Goal: Information Seeking & Learning: Learn about a topic

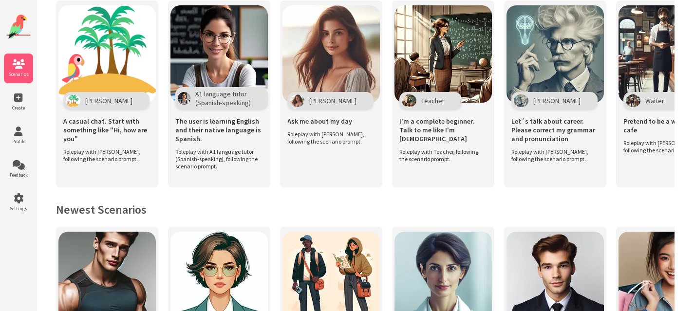
scroll to position [241, 0]
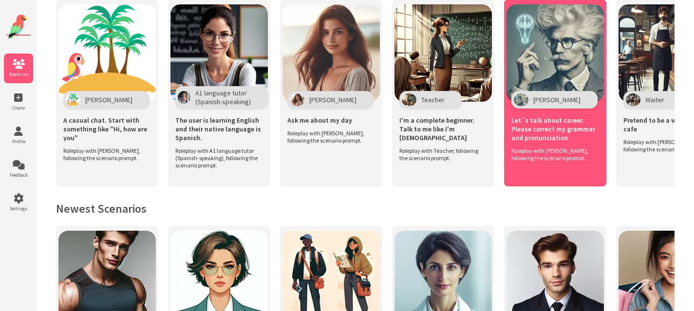
click at [538, 119] on span "Let´s talk about career. Please correct my grammar and pronunciation" at bounding box center [555, 129] width 88 height 26
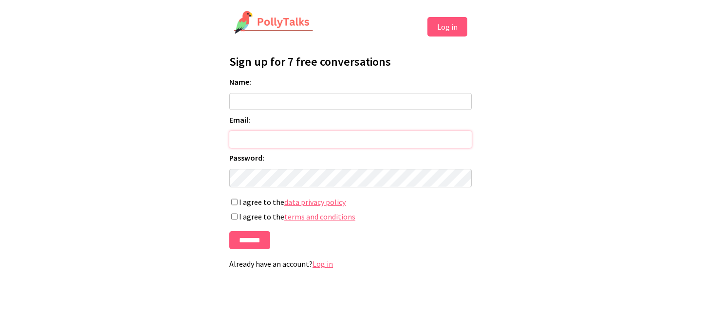
type input "**********"
click at [266, 101] on input "Name:" at bounding box center [350, 101] width 243 height 17
type input "*"
type input "******"
click at [137, 193] on html "**********" at bounding box center [350, 143] width 701 height 287
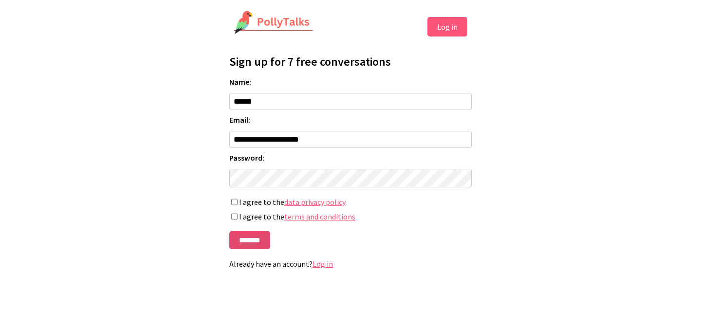
click at [248, 243] on input "*******" at bounding box center [249, 240] width 41 height 18
click at [353, 249] on form "**********" at bounding box center [350, 163] width 243 height 172
click at [248, 244] on input "*******" at bounding box center [249, 240] width 41 height 18
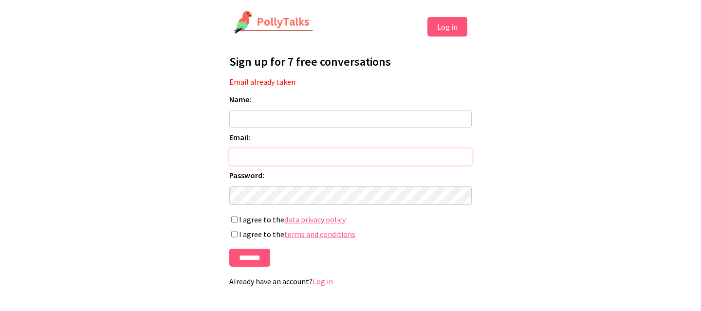
type input "**********"
drag, startPoint x: 320, startPoint y: 117, endPoint x: 320, endPoint y: 112, distance: 5.4
click at [320, 117] on input "Name:" at bounding box center [350, 119] width 243 height 17
type input "******"
click at [449, 29] on button "Log in" at bounding box center [448, 26] width 40 height 19
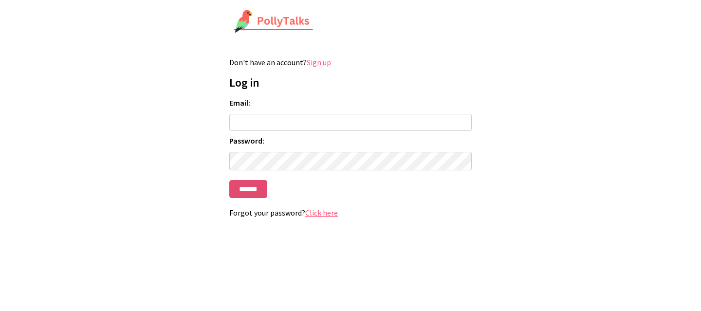
type input "**********"
click at [242, 192] on input "******" at bounding box center [248, 189] width 38 height 18
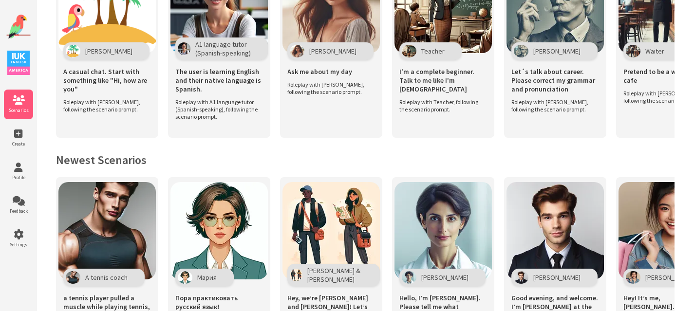
scroll to position [321, 0]
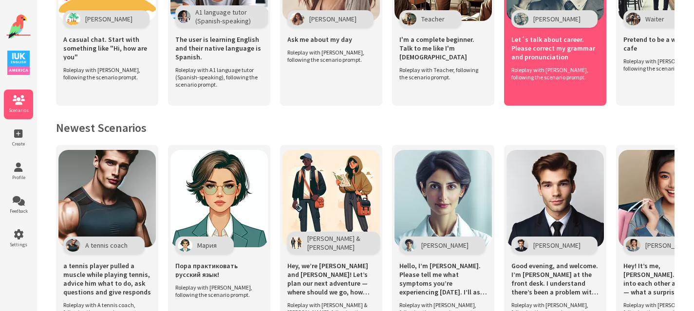
click at [549, 44] on span "Let´s talk about career. Please correct my grammar and pronunciation" at bounding box center [555, 48] width 88 height 26
click at [554, 38] on span "Let´s talk about career. Please correct my grammar and pronunciation" at bounding box center [555, 48] width 88 height 26
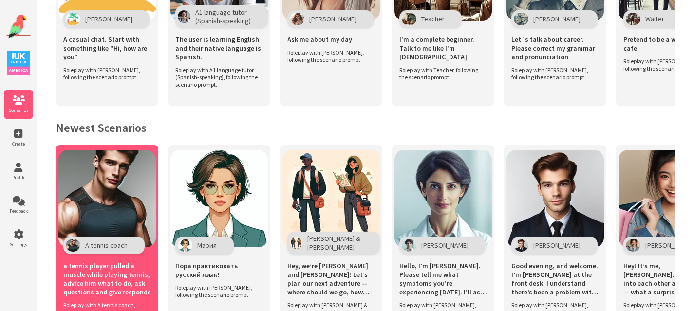
click at [90, 280] on span "a tennis player pulled a muscle while playing tennis, advice him what to do, as…" at bounding box center [107, 279] width 88 height 35
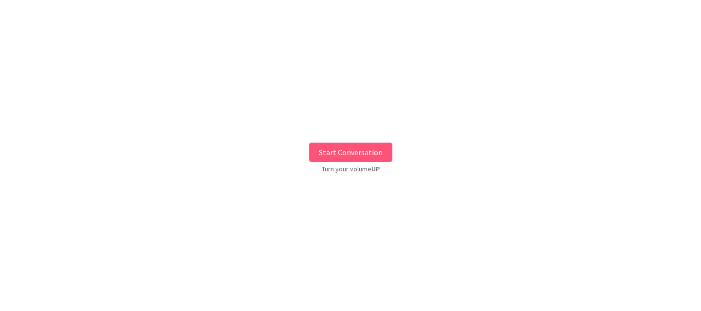
click at [332, 153] on button "Start Conversation" at bounding box center [350, 152] width 83 height 19
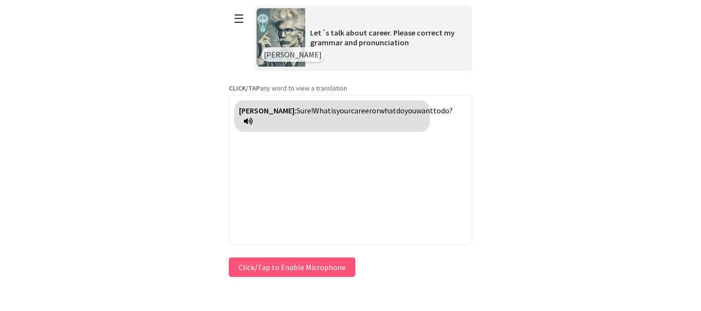
click at [264, 271] on button "Click/Tap to Enable Microphone" at bounding box center [292, 267] width 127 height 19
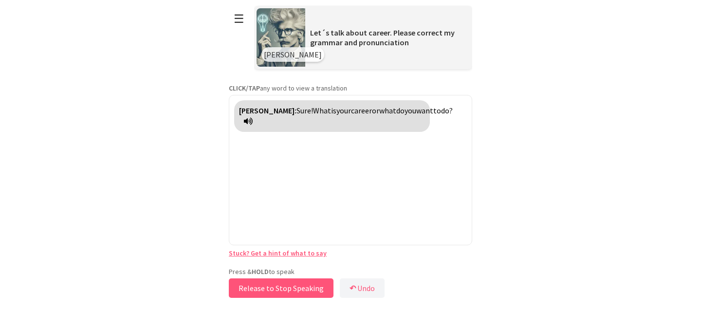
click at [255, 292] on button "Release to Stop Speaking" at bounding box center [281, 288] width 105 height 19
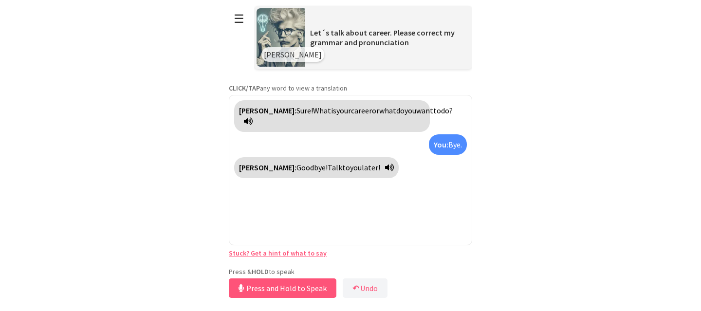
click at [346, 40] on span "Let´s talk about career. Please correct my grammar and pronunciation" at bounding box center [382, 37] width 145 height 19
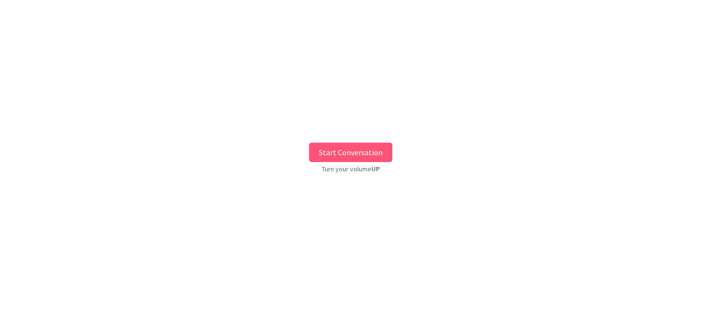
click at [343, 150] on button "Start Conversation" at bounding box center [350, 152] width 83 height 19
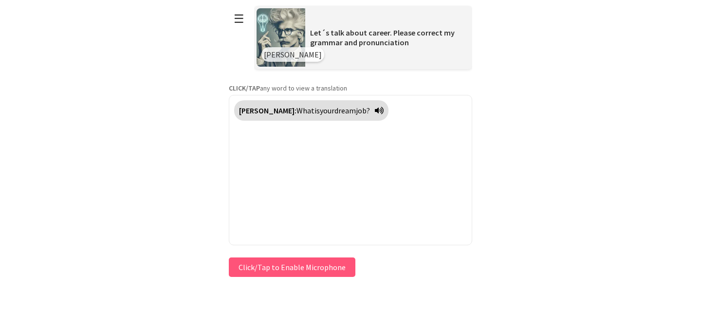
click at [281, 271] on button "Click/Tap to Enable Microphone" at bounding box center [292, 267] width 127 height 19
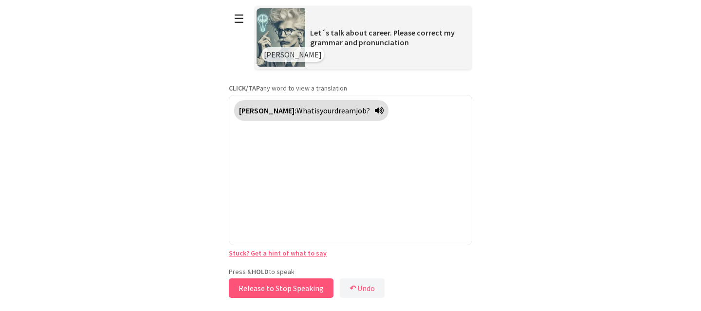
click at [260, 291] on button "Release to Stop Speaking" at bounding box center [281, 288] width 105 height 19
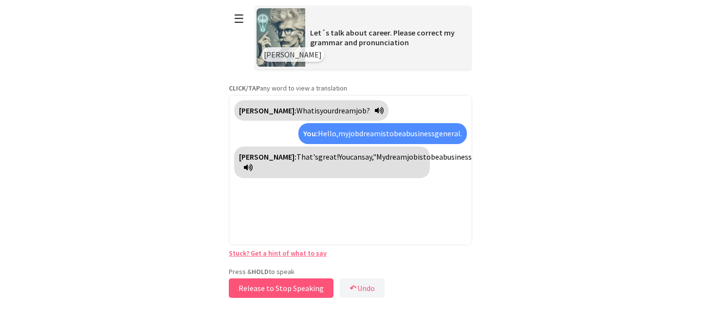
click at [259, 290] on button "Release to Stop Speaking" at bounding box center [281, 288] width 105 height 19
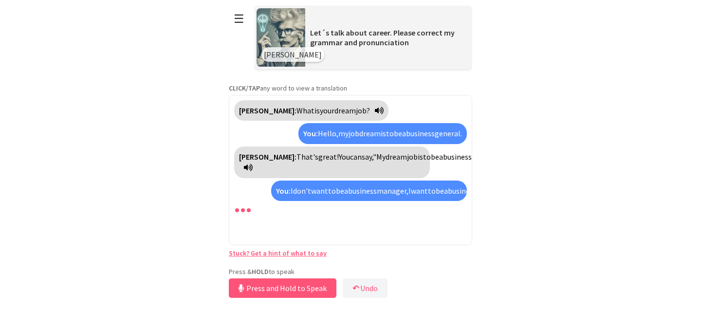
scroll to position [25, 0]
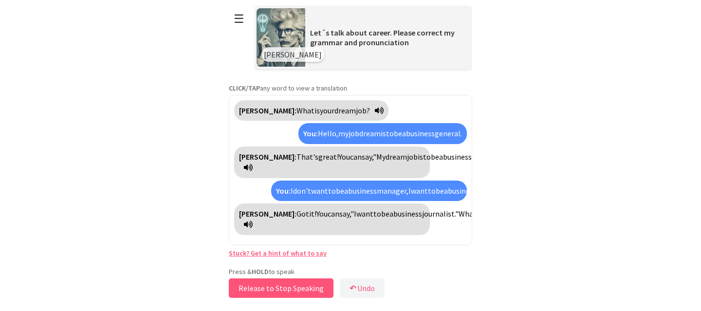
click at [259, 290] on button "Release to Stop Speaking" at bounding box center [281, 288] width 105 height 19
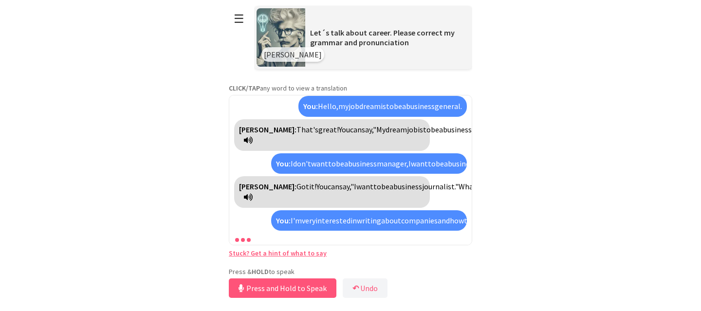
scroll to position [126, 0]
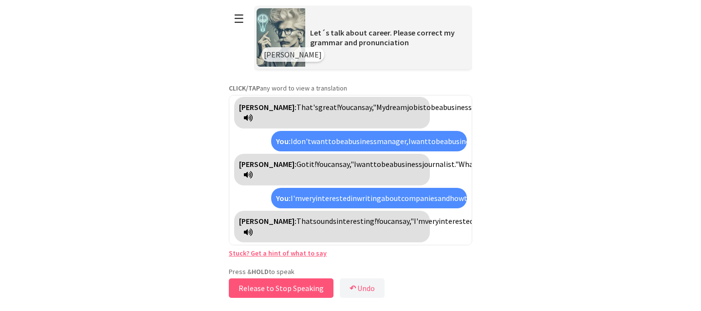
click at [291, 289] on button "Release to Stop Speaking" at bounding box center [281, 288] width 105 height 19
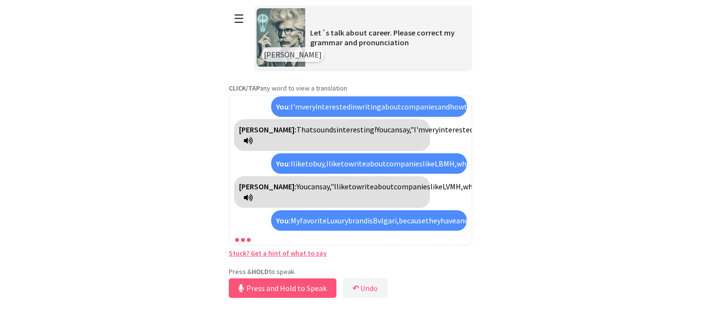
scroll to position [338, 0]
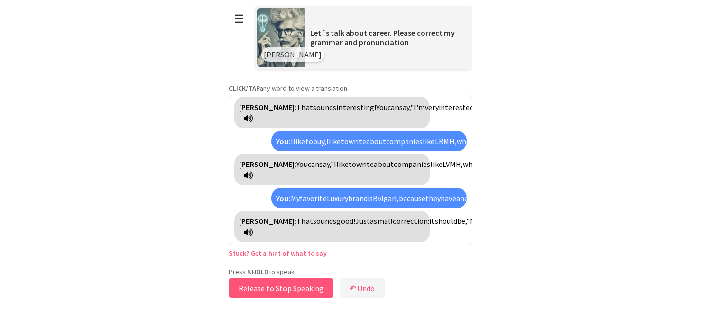
click at [290, 287] on button "Release to Stop Speaking" at bounding box center [281, 288] width 105 height 19
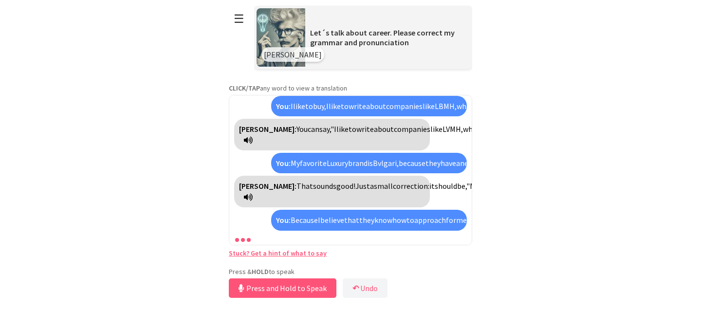
scroll to position [438, 0]
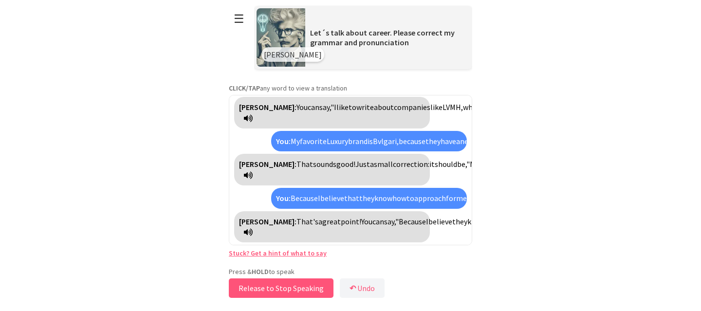
click at [289, 287] on button "Release to Stop Speaking" at bounding box center [281, 288] width 105 height 19
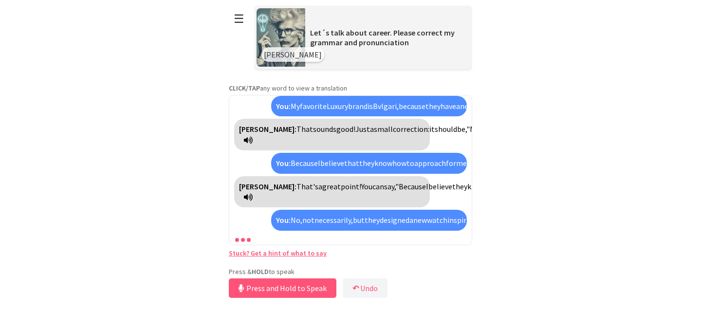
scroll to position [550, 0]
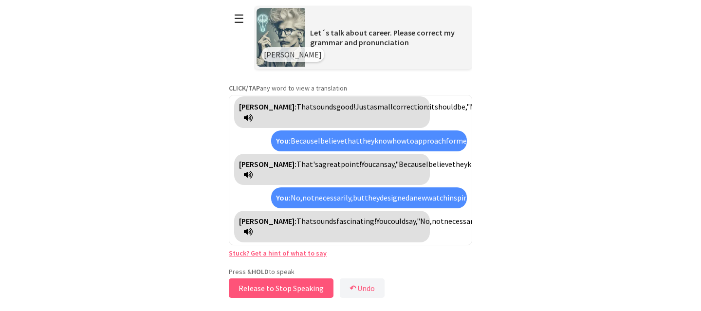
click at [290, 287] on button "Release to Stop Speaking" at bounding box center [281, 288] width 105 height 19
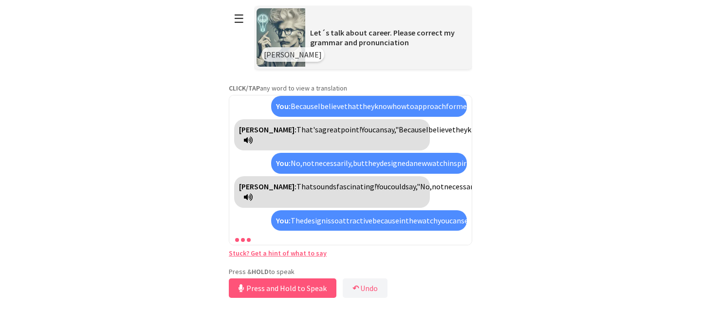
scroll to position [651, 0]
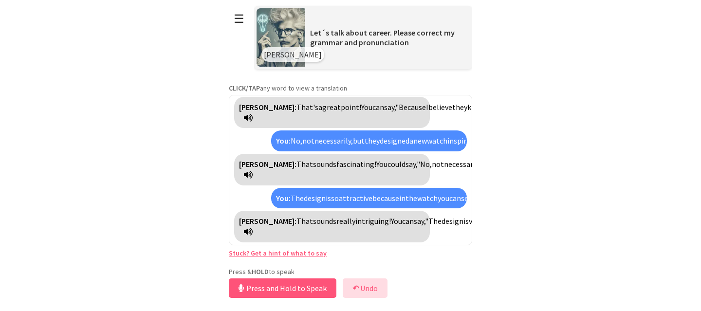
click at [365, 288] on button "↶ Undo" at bounding box center [365, 288] width 45 height 19
click at [251, 294] on button "Release to Stop Speaking" at bounding box center [281, 288] width 105 height 19
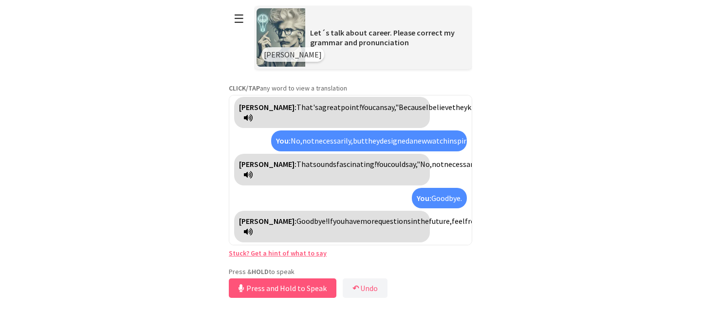
scroll to position [607, 0]
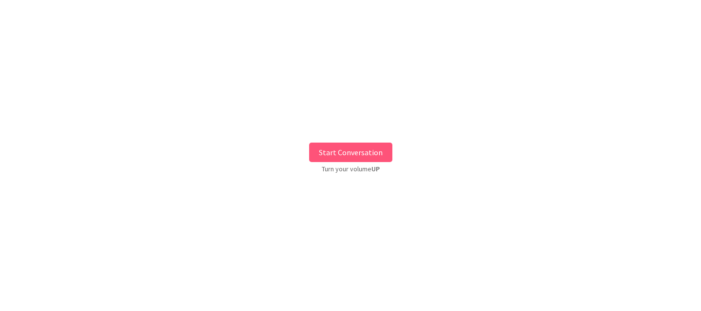
click at [332, 151] on button "Start Conversation" at bounding box center [350, 152] width 83 height 19
click at [356, 156] on button "Start Conversation" at bounding box center [350, 152] width 83 height 19
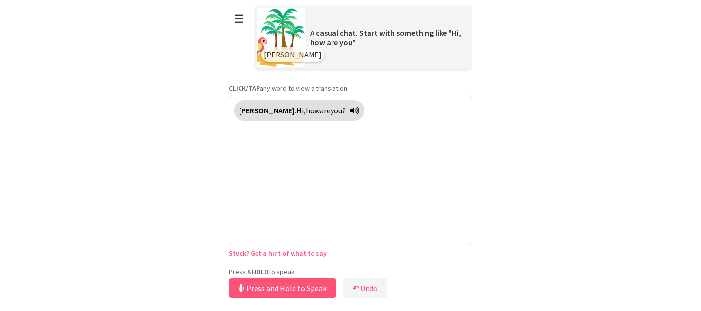
click at [268, 268] on div "Press & HOLD to speak Press and Hold to Speak ↶ Undo Save No voice detected. Ho…" at bounding box center [351, 283] width 244 height 33
click at [269, 292] on button "Release to Stop Speaking" at bounding box center [281, 288] width 105 height 19
click at [269, 292] on button "Release to Stop Speaking" at bounding box center [277, 288] width 105 height 19
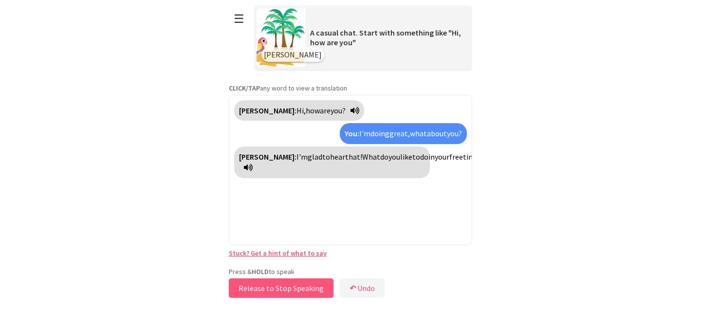
click at [263, 287] on button "Release to Stop Speaking" at bounding box center [281, 288] width 105 height 19
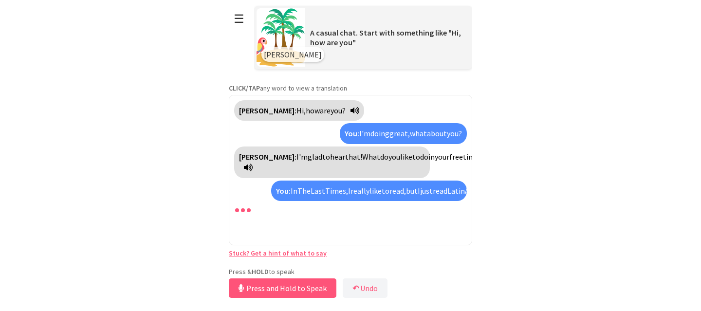
scroll to position [14, 0]
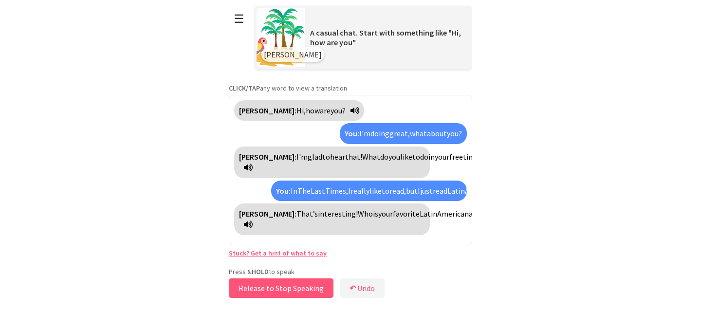
click at [259, 293] on button "Release to Stop Speaking" at bounding box center [281, 288] width 105 height 19
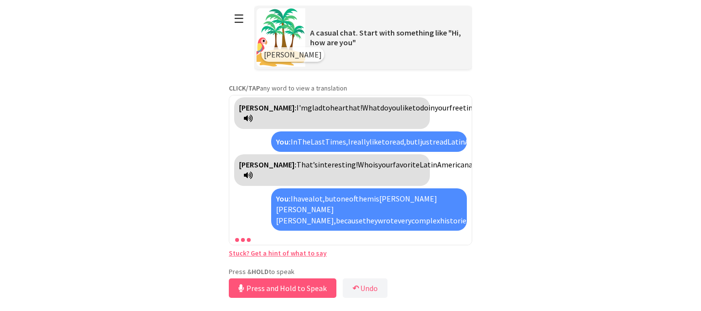
scroll to position [104, 0]
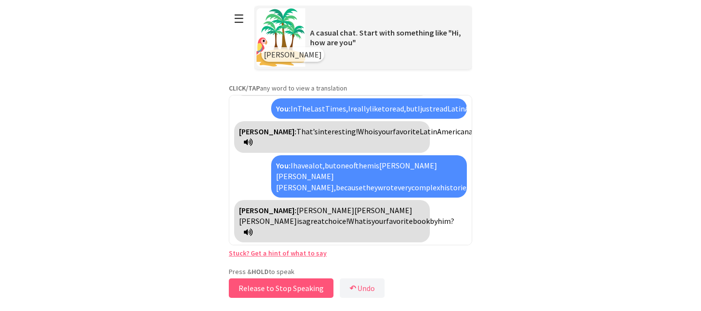
click at [259, 293] on button "Release to Stop Speaking" at bounding box center [281, 288] width 105 height 19
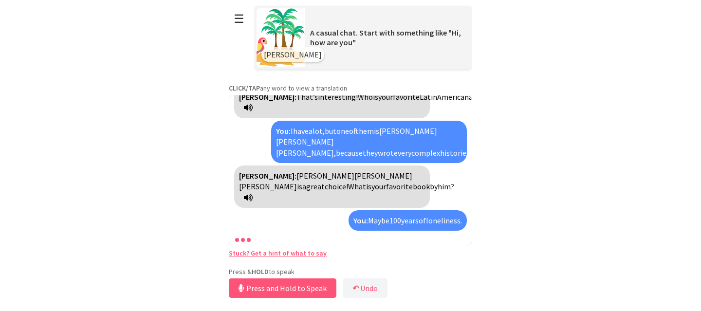
scroll to position [161, 0]
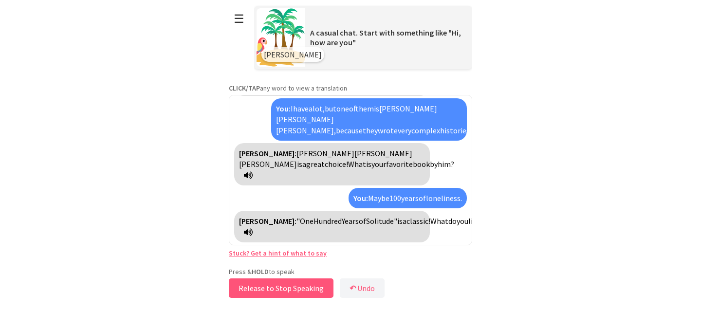
drag, startPoint x: 259, startPoint y: 293, endPoint x: 224, endPoint y: -51, distance: 345.6
click at [224, 0] on html "**********" at bounding box center [350, 155] width 701 height 311
click at [261, 292] on button "Release to Stop Speaking" at bounding box center [281, 288] width 105 height 19
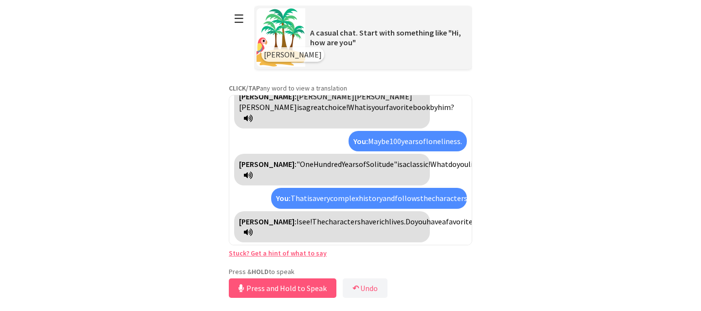
scroll to position [229, 0]
